Goal: Task Accomplishment & Management: Use online tool/utility

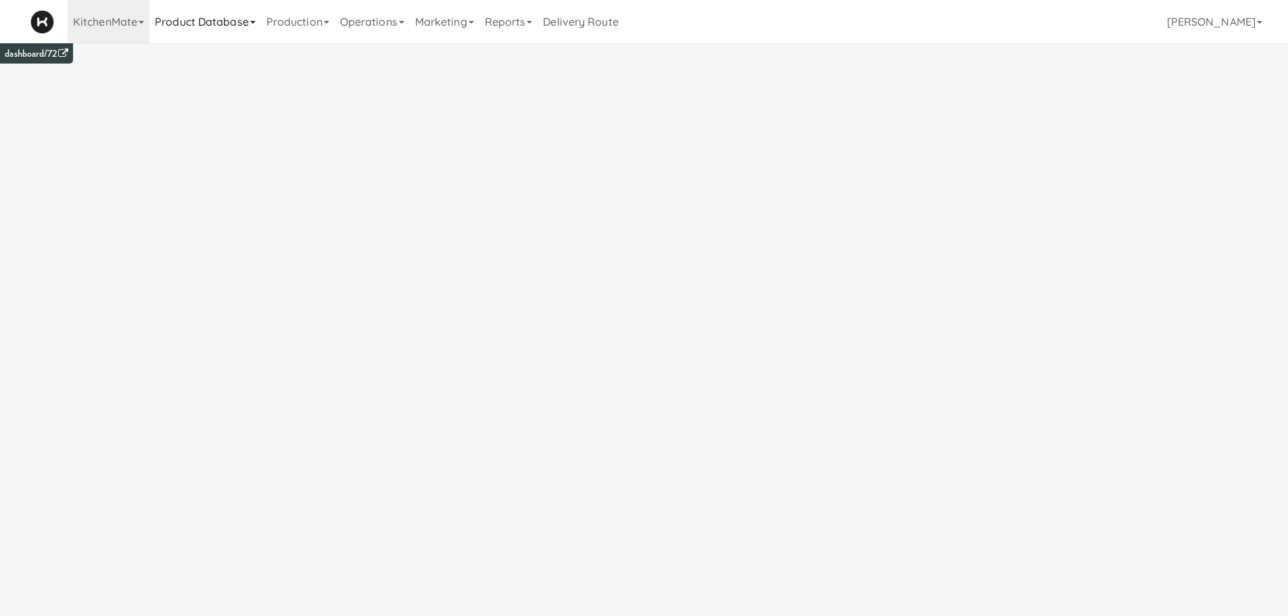
click at [210, 21] on link "Product Database" at bounding box center [205, 21] width 112 height 43
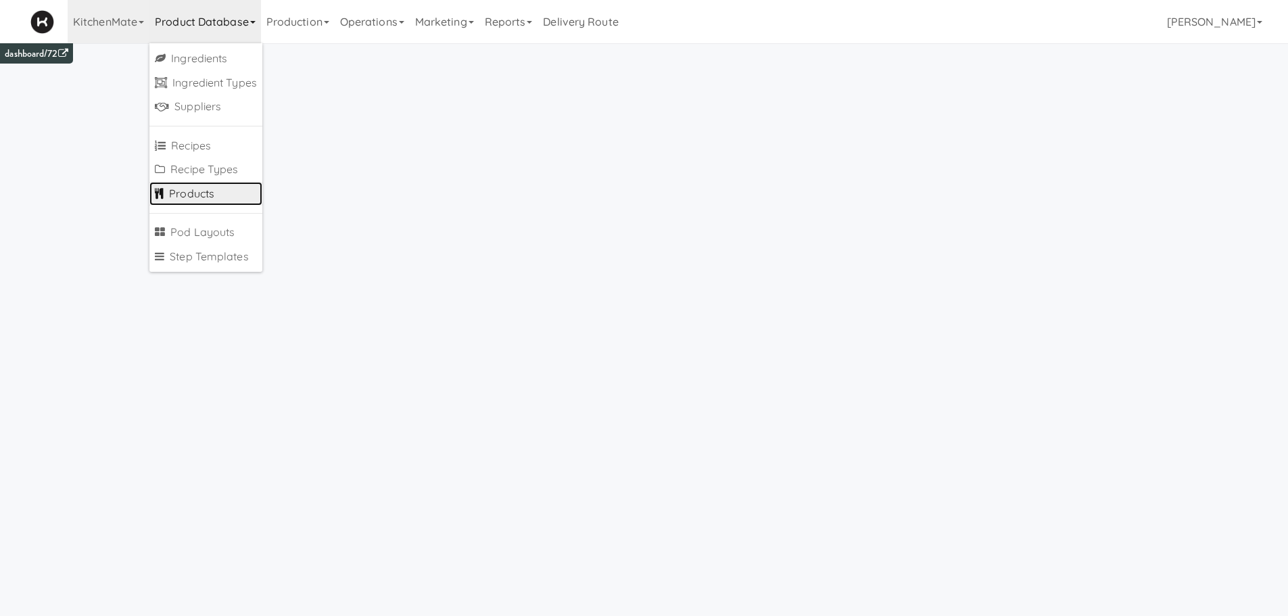
click at [207, 206] on link "Products" at bounding box center [205, 194] width 113 height 24
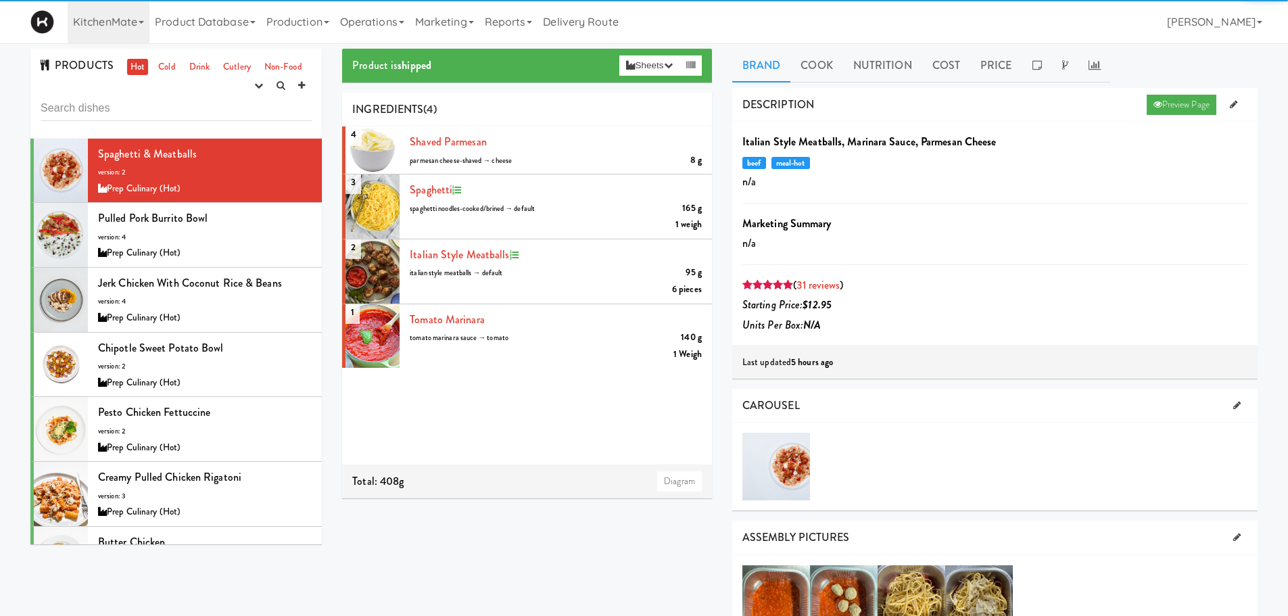
click at [196, 118] on input "text" at bounding box center [176, 108] width 271 height 25
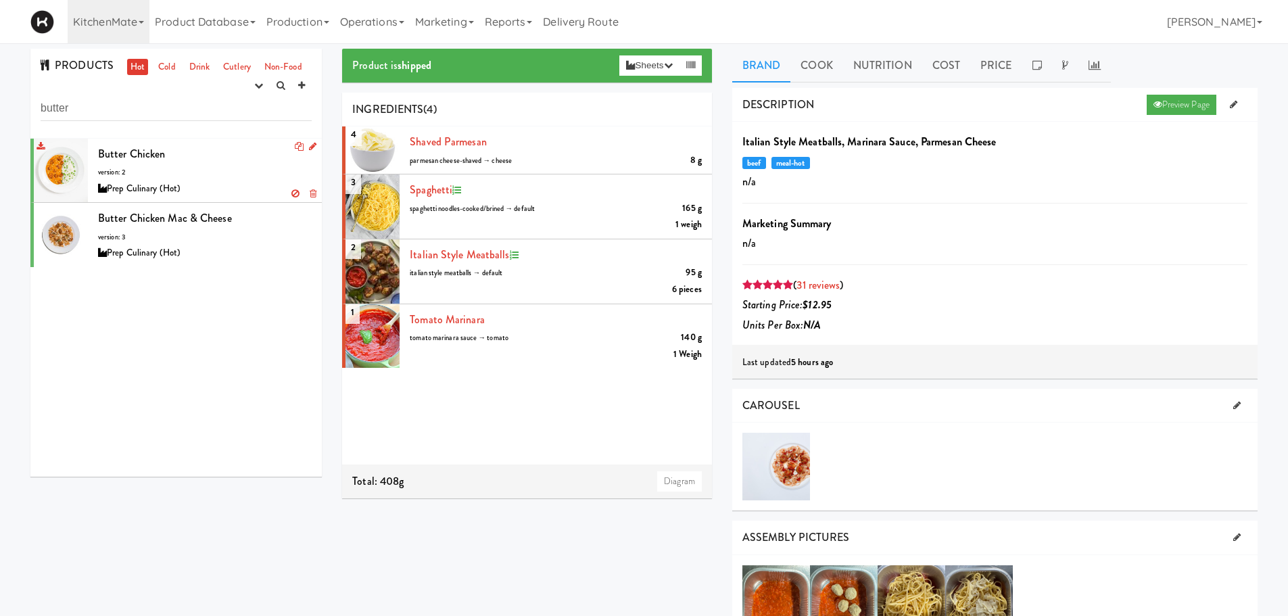
type input "butter"
click at [194, 173] on div "Butter Chicken version: 2 Prep Culinary (Hot)" at bounding box center [205, 170] width 214 height 53
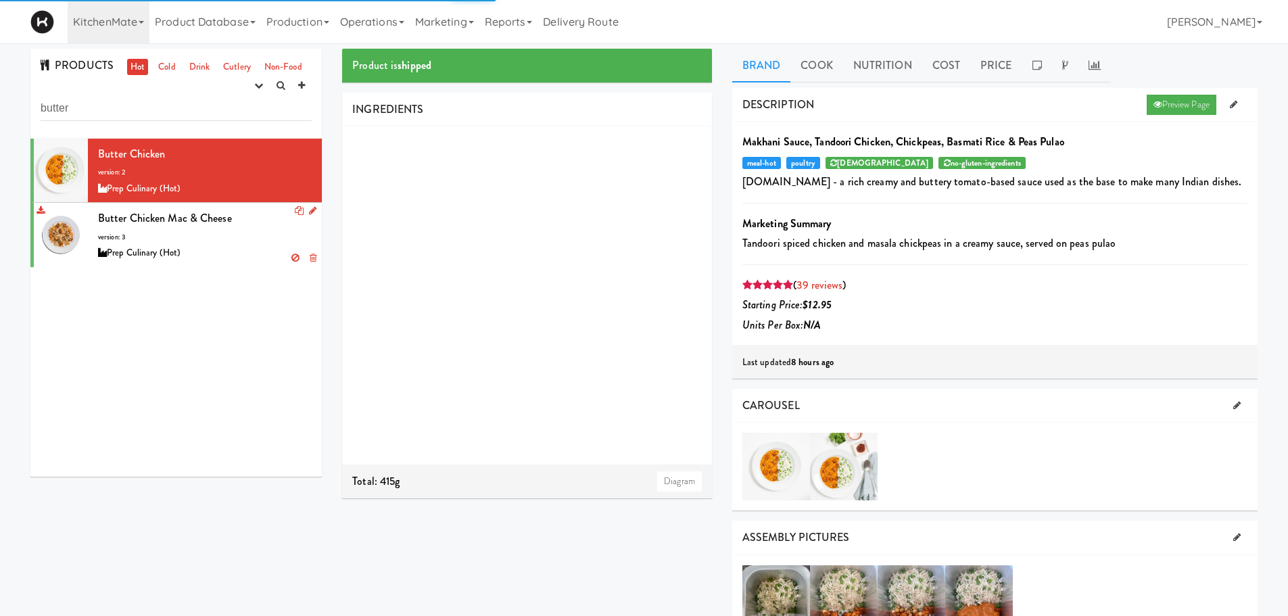
click at [212, 225] on span "Butter Chicken Mac & Cheese" at bounding box center [165, 218] width 134 height 16
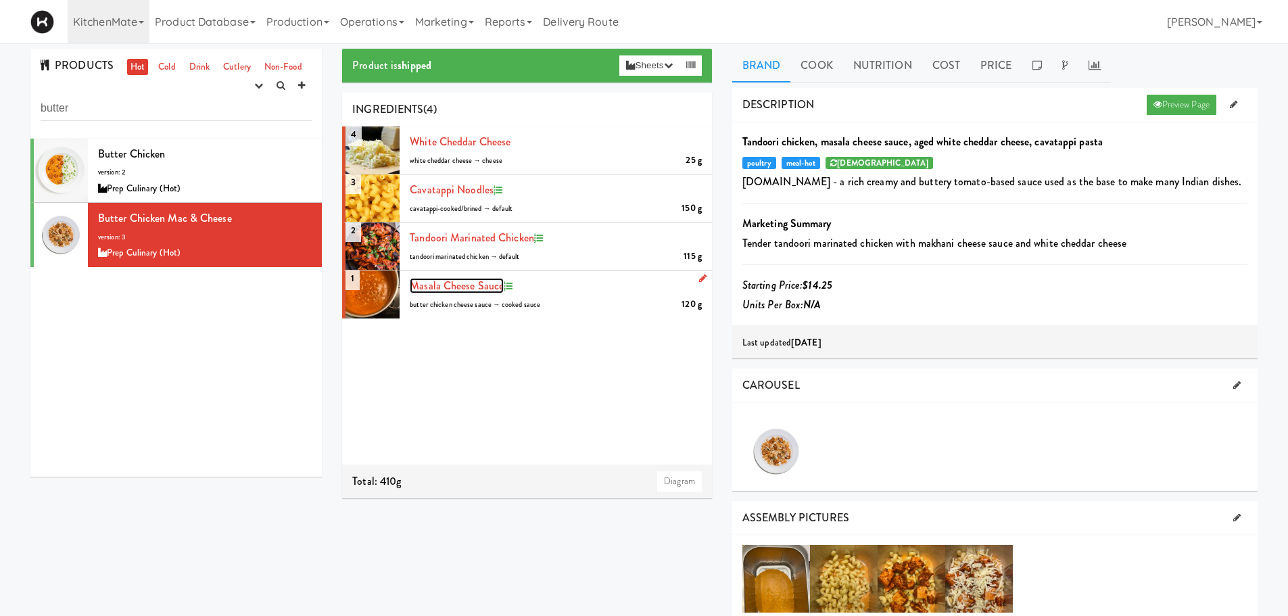
click at [473, 284] on span "Masala Cheese Sauce" at bounding box center [457, 286] width 94 height 16
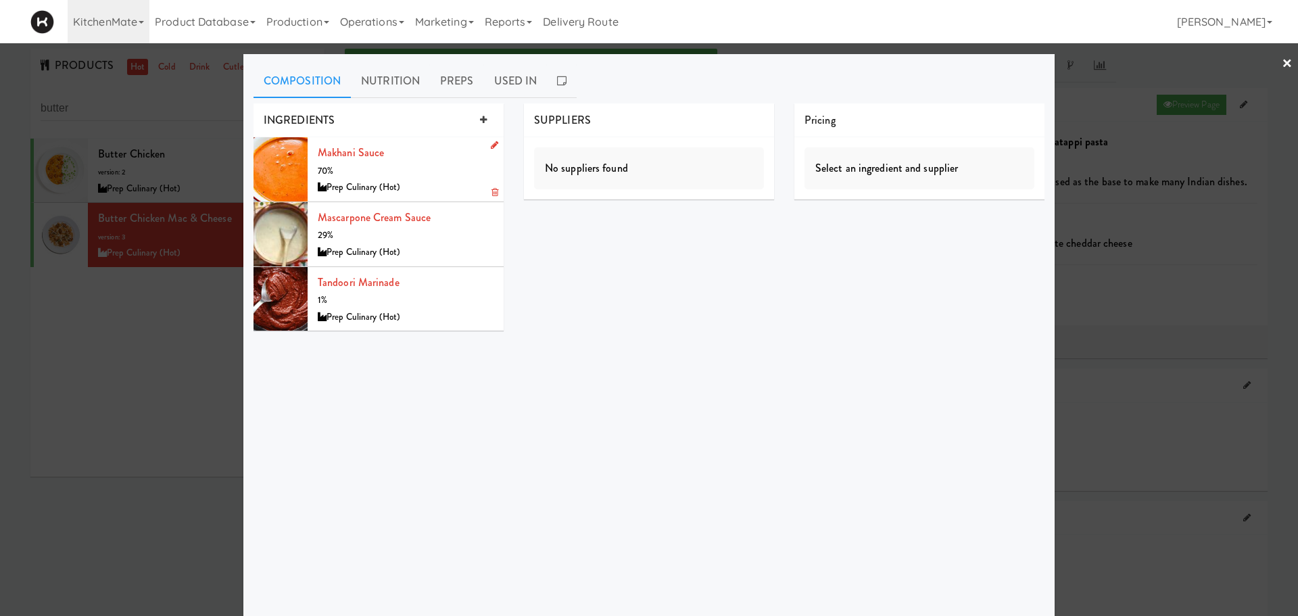
click at [491, 146] on icon at bounding box center [494, 145] width 7 height 9
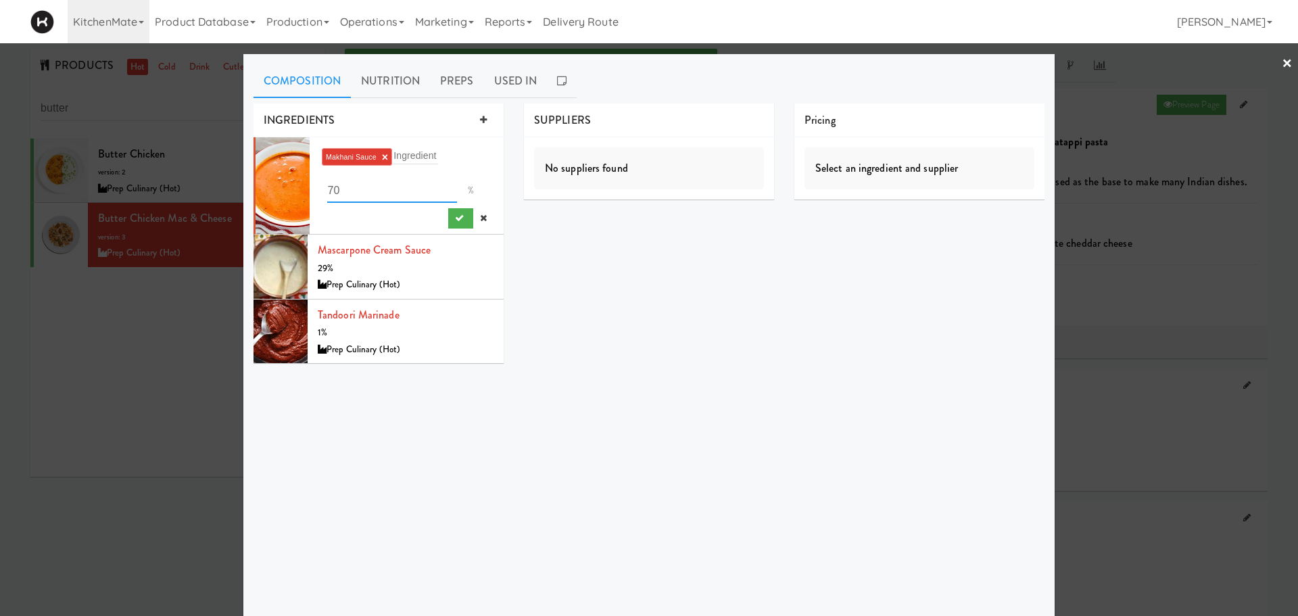
click at [390, 195] on input "70" at bounding box center [392, 190] width 130 height 25
type input "7"
type input "65"
click at [455, 218] on icon "submit" at bounding box center [459, 218] width 9 height 9
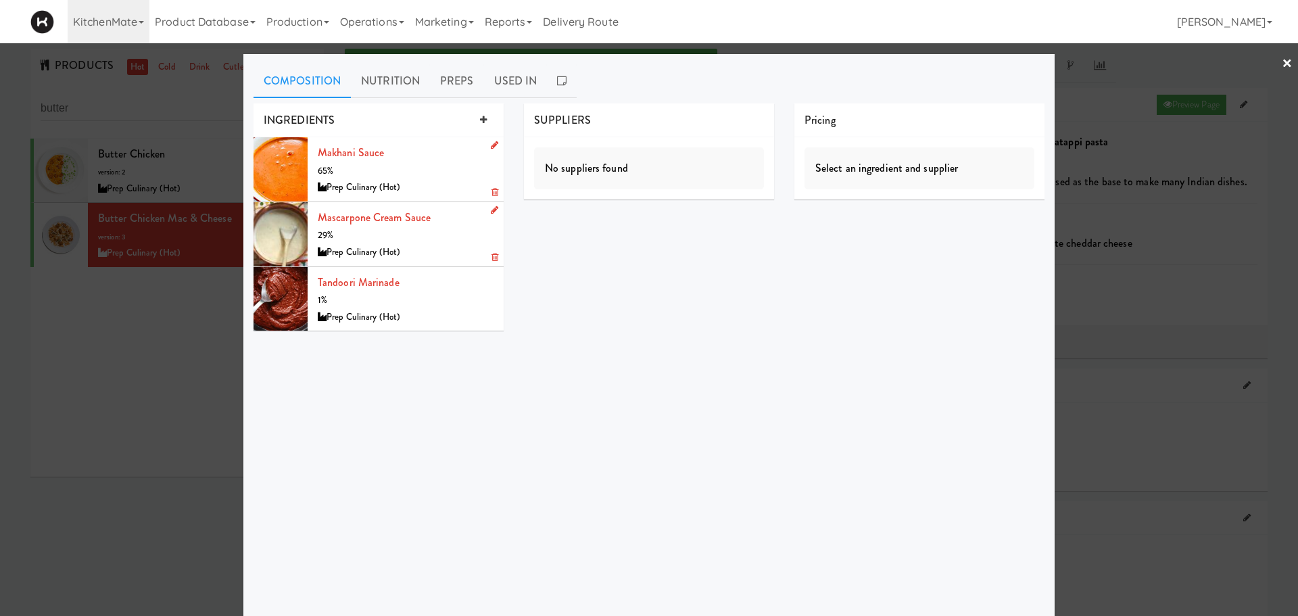
click at [491, 210] on icon at bounding box center [494, 210] width 7 height 9
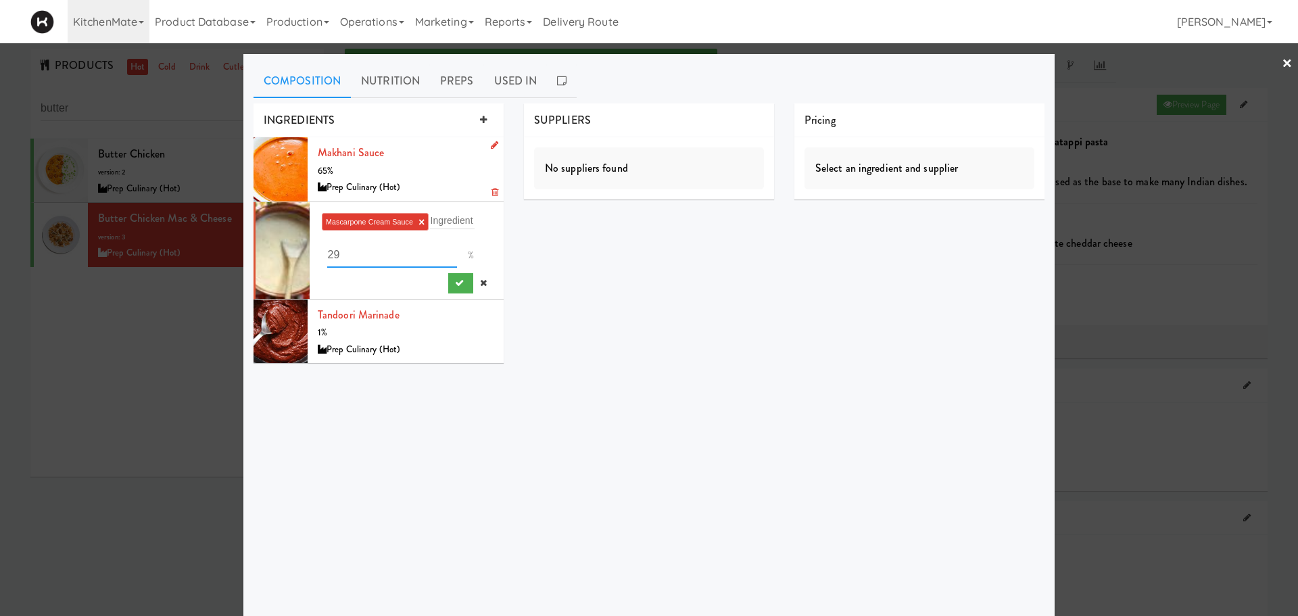
click at [402, 256] on input "29" at bounding box center [392, 255] width 130 height 25
type input "2"
type input "34.5"
click at [455, 284] on icon "submit" at bounding box center [459, 283] width 9 height 9
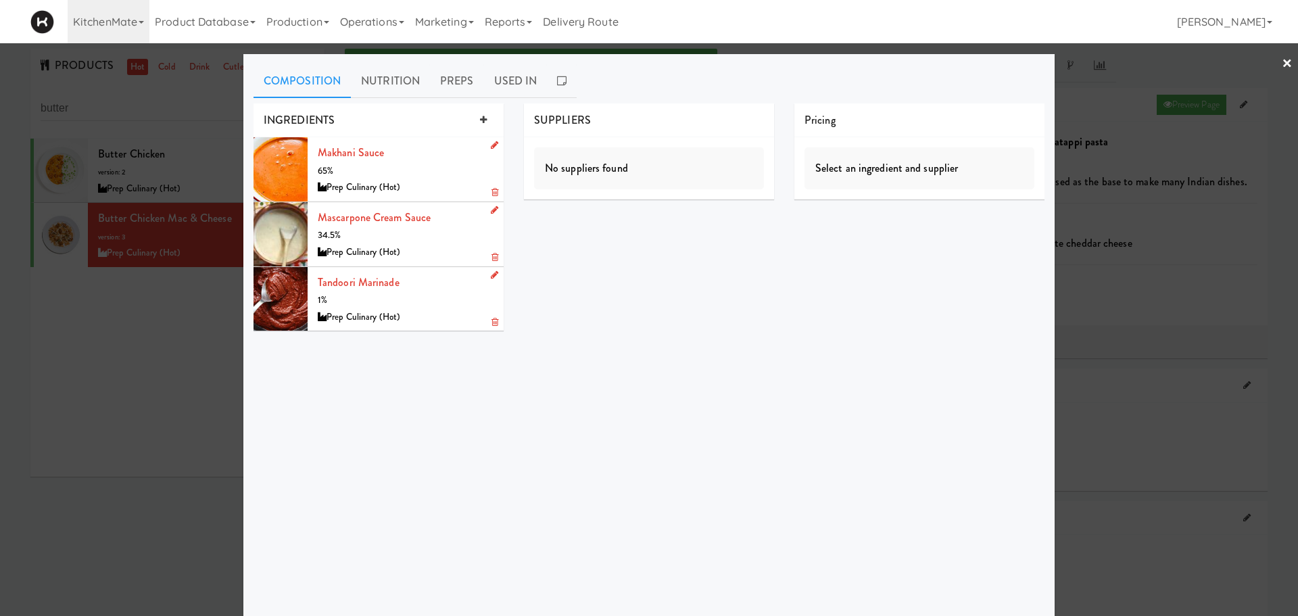
click at [491, 272] on icon at bounding box center [494, 275] width 7 height 9
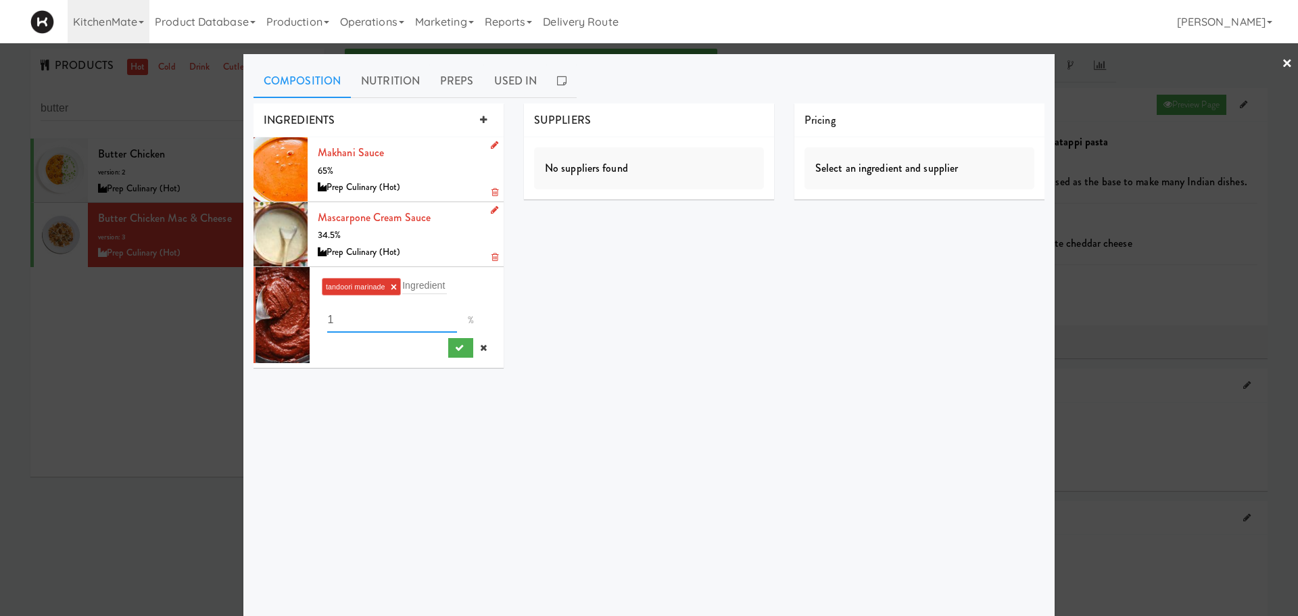
click at [384, 322] on input "1" at bounding box center [392, 320] width 130 height 25
type input ".5"
click at [448, 344] on button "submit" at bounding box center [460, 348] width 25 height 20
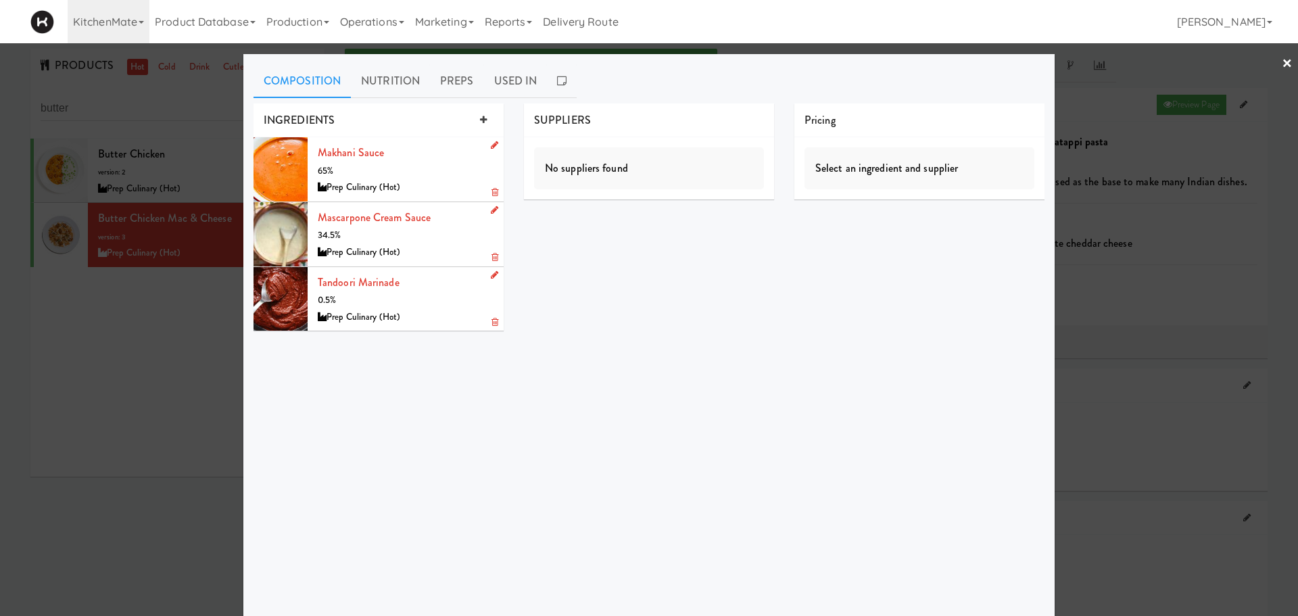
click at [1282, 60] on link "×" at bounding box center [1287, 64] width 11 height 42
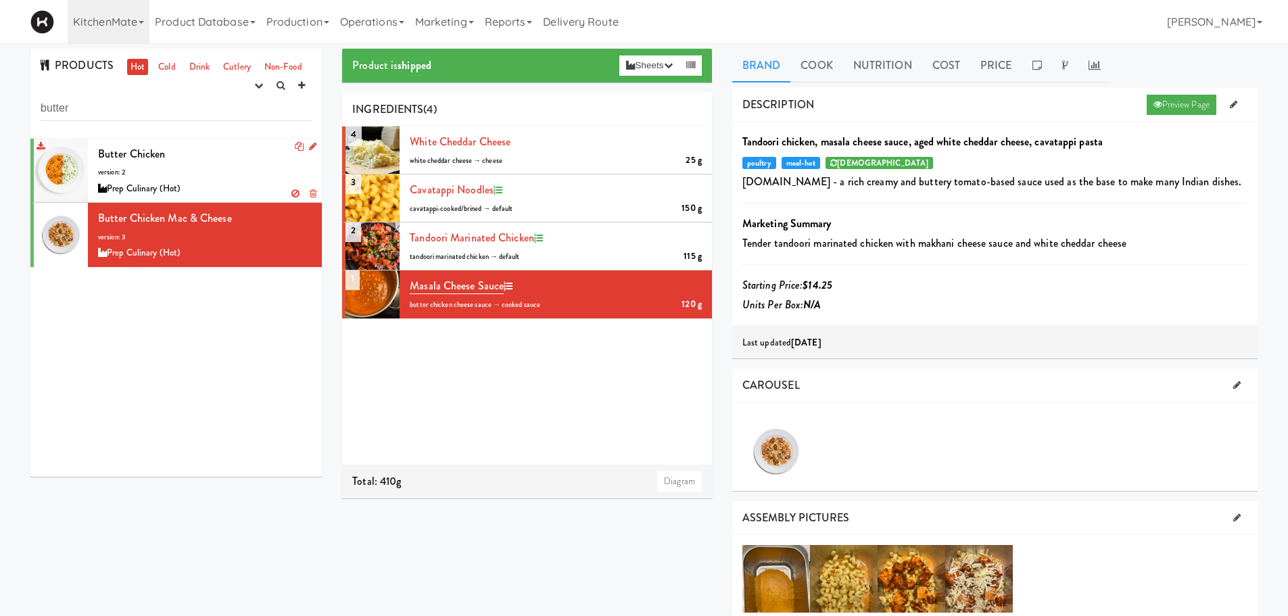
click at [199, 186] on div "Prep Culinary (Hot)" at bounding box center [205, 189] width 214 height 17
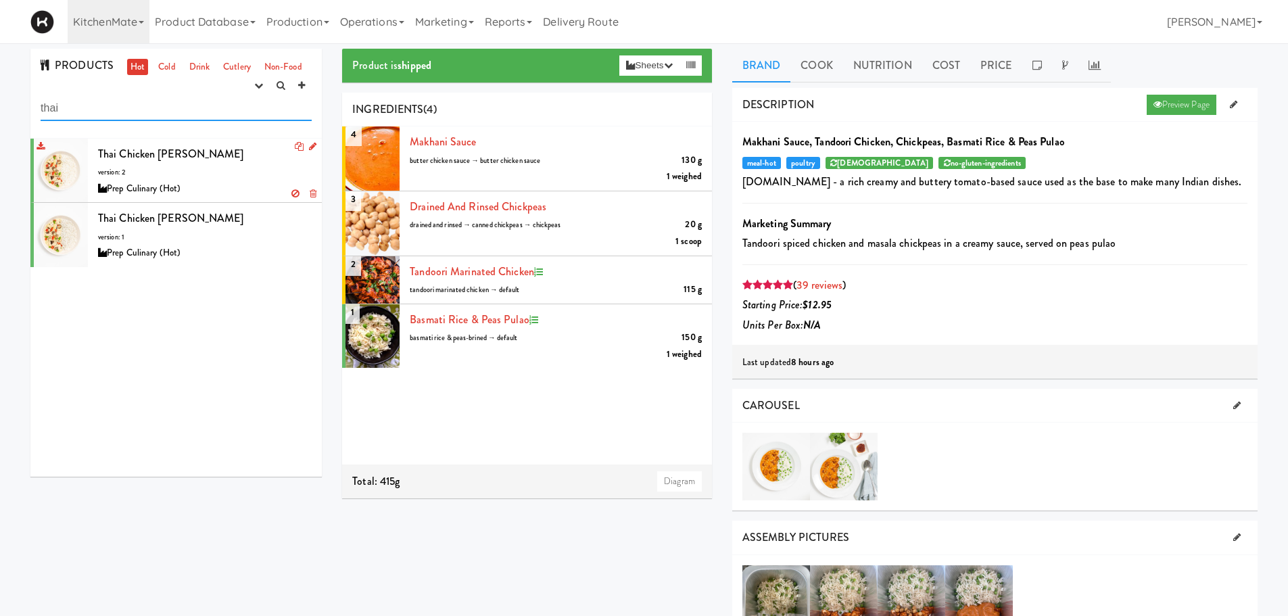
type input "thai"
click at [105, 166] on div "Thai Chicken [PERSON_NAME] version: 2 Prep Culinary (Hot)" at bounding box center [205, 170] width 214 height 53
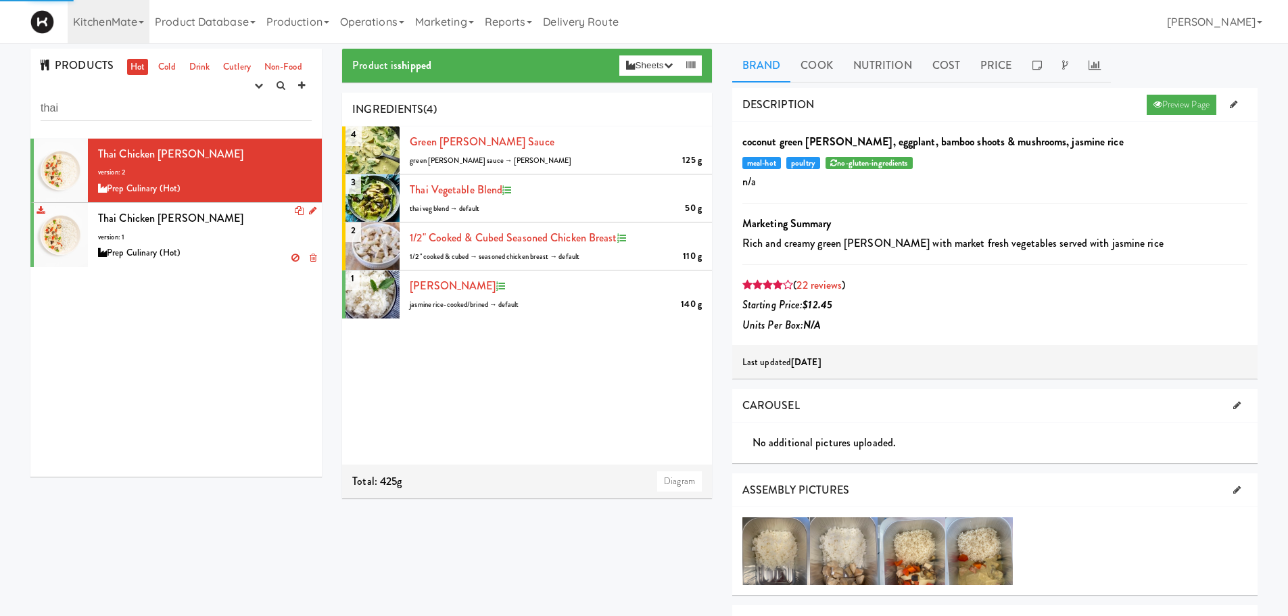
click at [137, 203] on li "Thai Chicken [PERSON_NAME] version: 1 Prep Culinary (Hot)" at bounding box center [175, 235] width 291 height 64
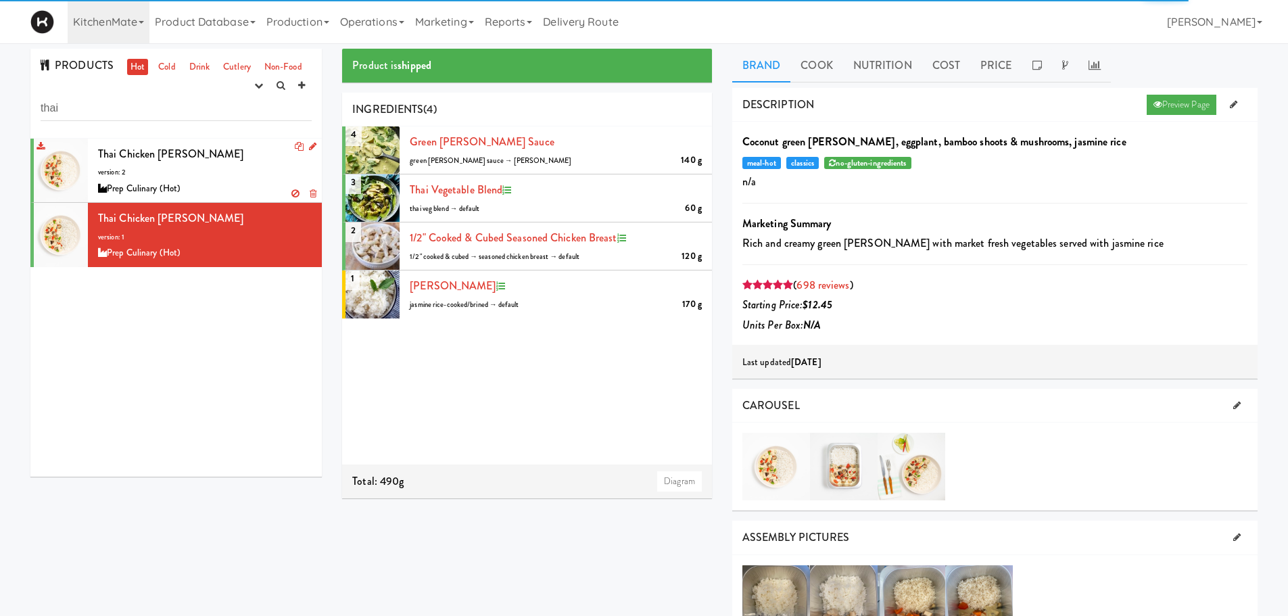
click at [173, 181] on div "Prep Culinary (Hot)" at bounding box center [205, 189] width 214 height 17
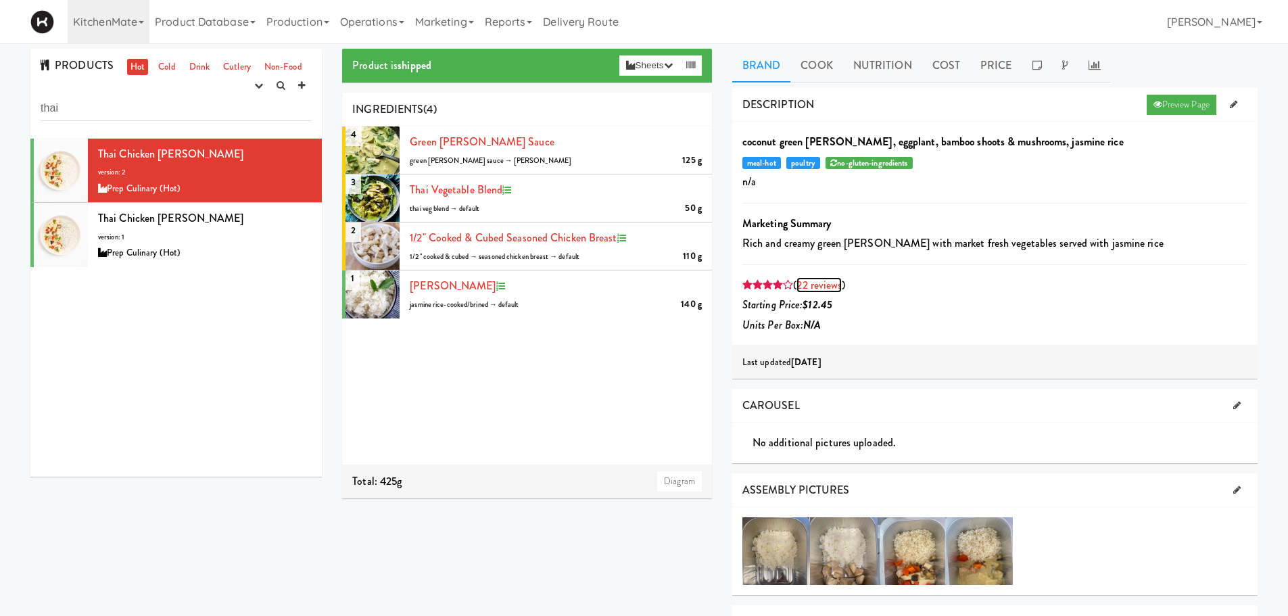
drag, startPoint x: 824, startPoint y: 277, endPoint x: 801, endPoint y: 281, distance: 23.9
click at [801, 281] on link "22 reviews" at bounding box center [819, 285] width 45 height 16
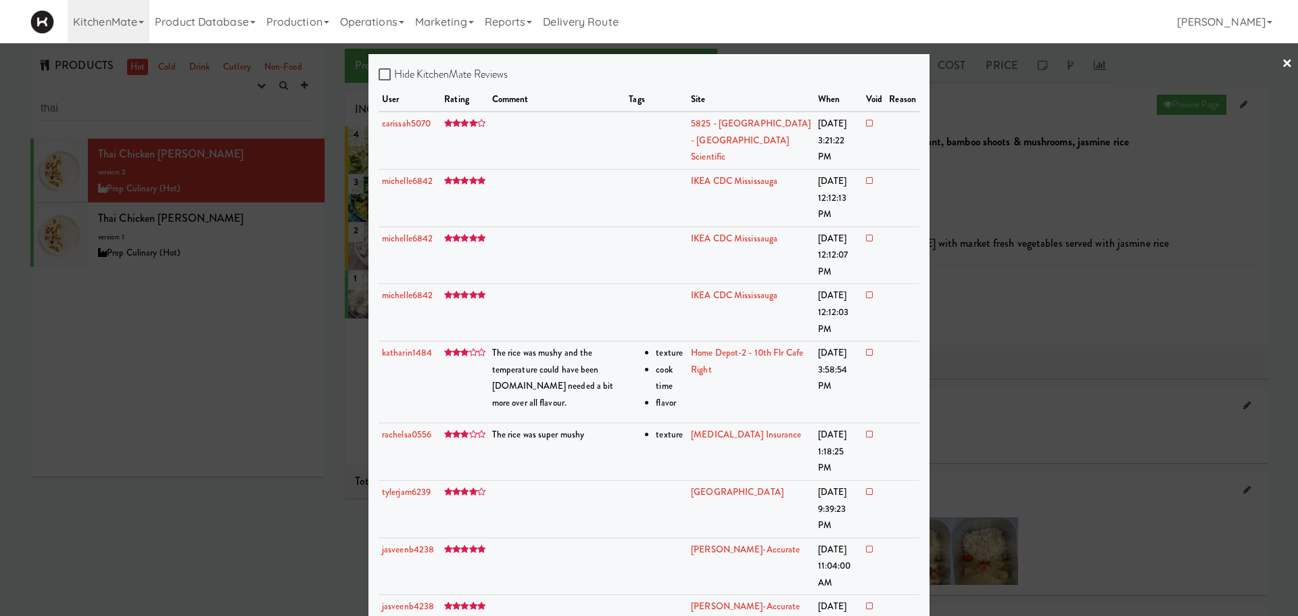
click at [237, 418] on div at bounding box center [649, 308] width 1298 height 616
